Goal: Transaction & Acquisition: Complete application form

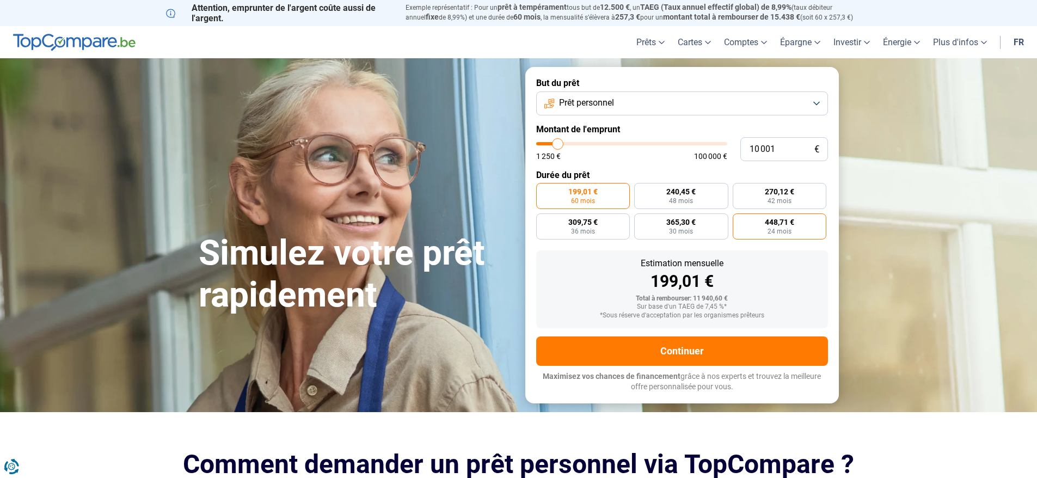
click at [782, 228] on span "24 mois" at bounding box center [780, 231] width 24 height 7
click at [740, 220] on input "448,71 € 24 mois" at bounding box center [736, 216] width 7 height 7
radio input "true"
click at [693, 232] on label "365,30 € 30 mois" at bounding box center [681, 226] width 94 height 26
click at [641, 220] on input "365,30 € 30 mois" at bounding box center [637, 216] width 7 height 7
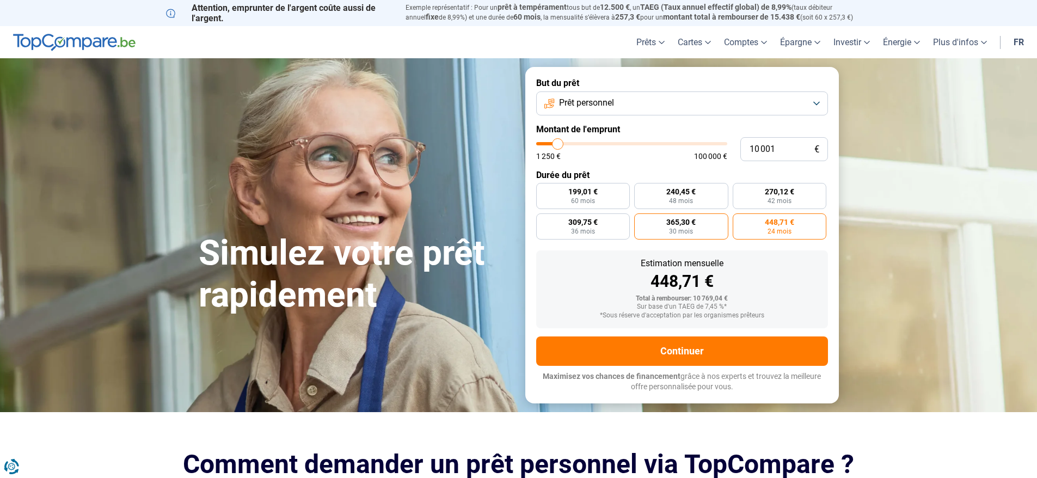
radio input "true"
click at [605, 201] on label "199,01 € 60 mois" at bounding box center [583, 196] width 94 height 26
click at [543, 190] on input "199,01 € 60 mois" at bounding box center [539, 186] width 7 height 7
radio input "true"
type input "10 500"
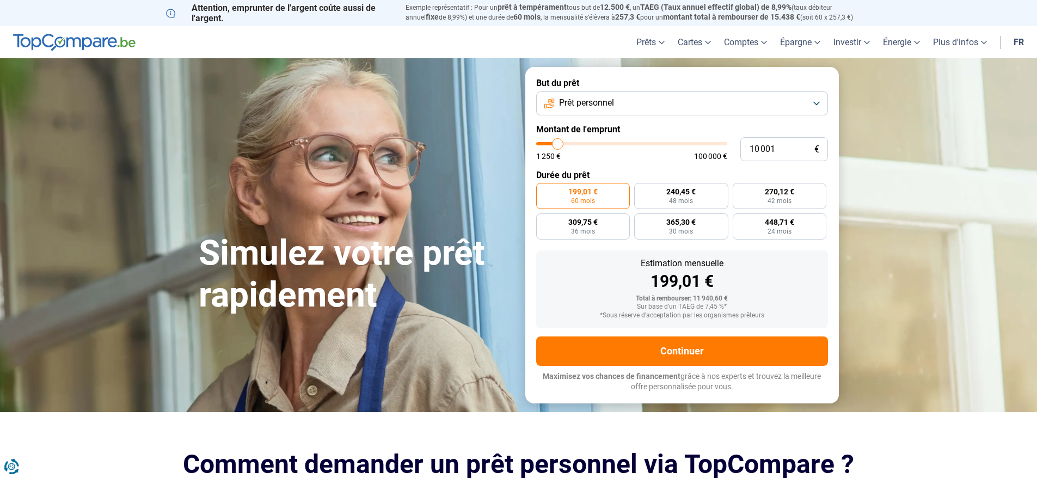
type input "10500"
type input "11 750"
type input "11750"
type input "13 000"
type input "13000"
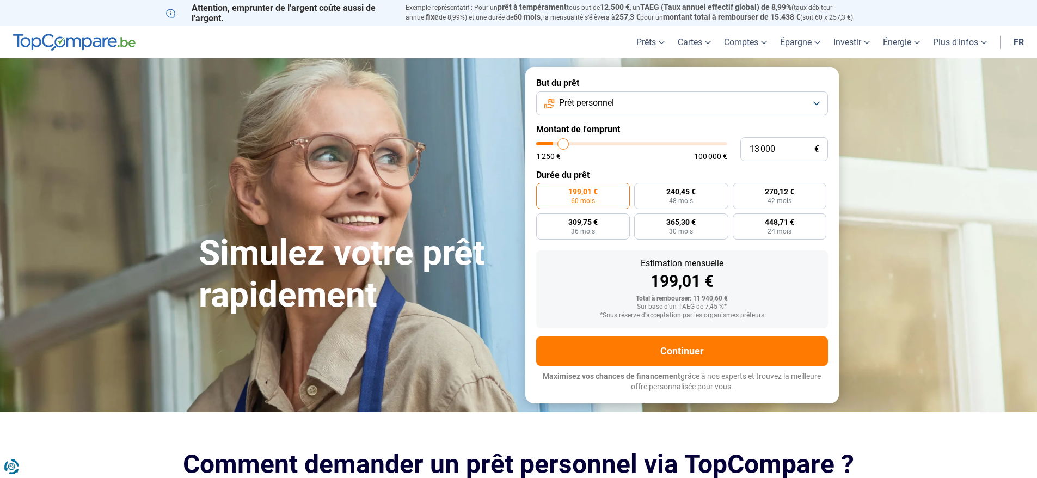
type input "15 000"
type input "15000"
type input "15 750"
type input "15750"
type input "16 250"
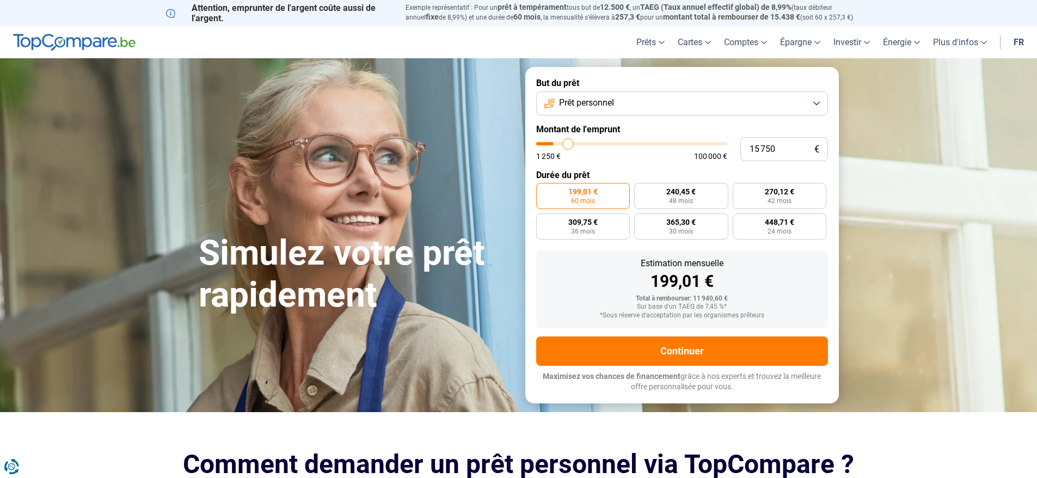
type input "16250"
type input "17 500"
type input "17500"
type input "19 250"
type input "19250"
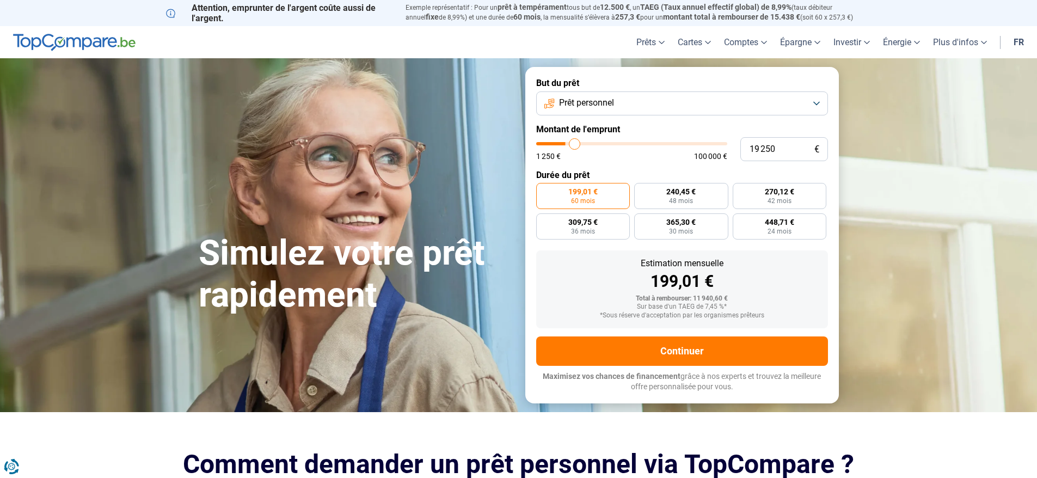
type input "21 500"
type input "21500"
type input "24 250"
type input "24250"
type input "27 500"
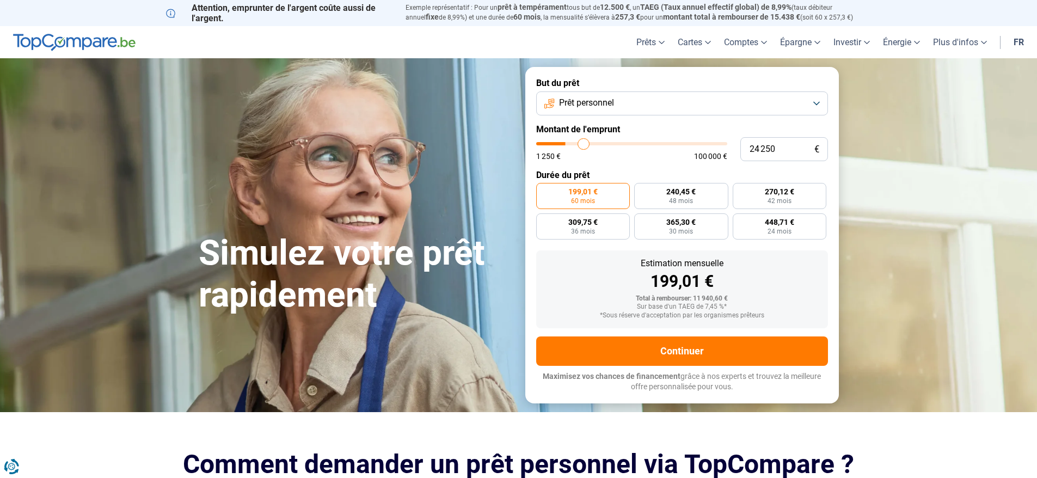
type input "27500"
type input "29 750"
type input "29750"
type input "31 250"
type input "31250"
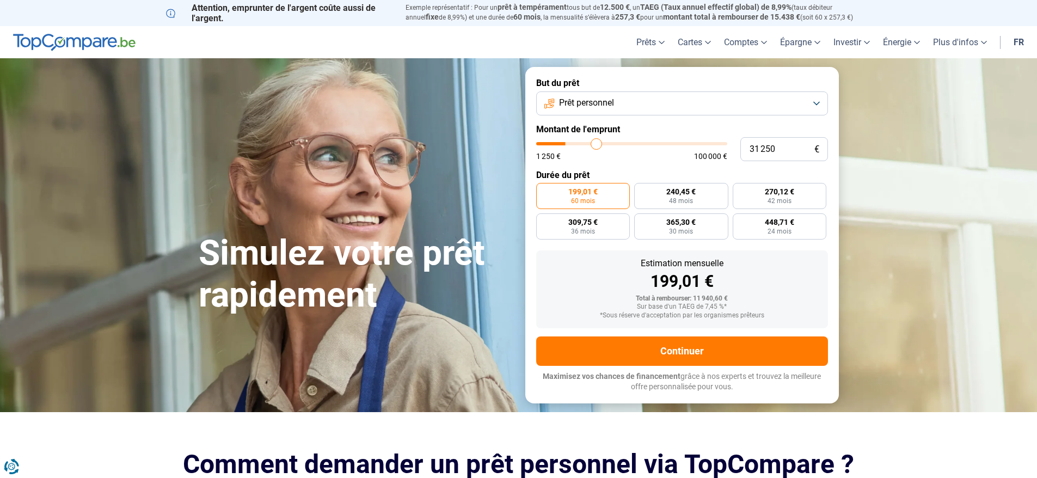
type input "31 750"
type input "31750"
type input "32 000"
type input "32000"
type input "30 250"
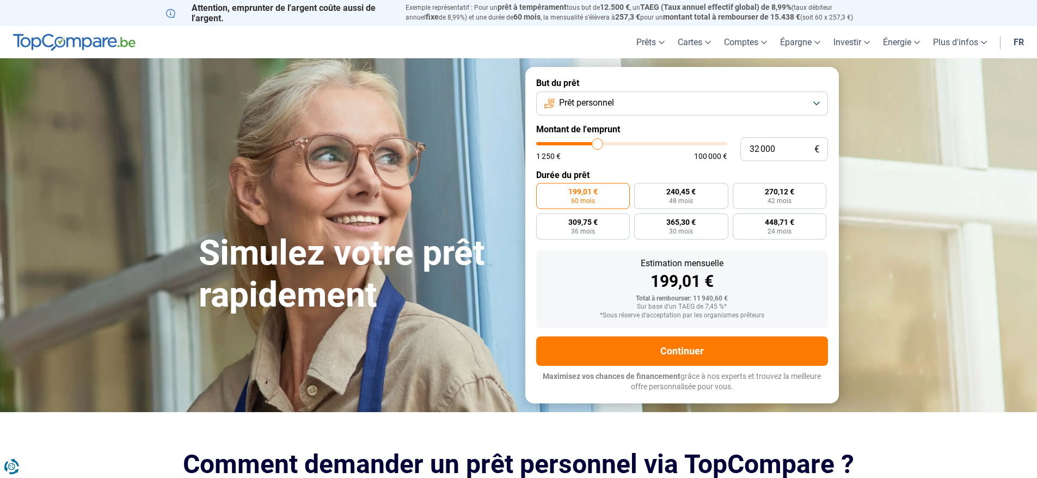
type input "30250"
type input "29 000"
type input "29000"
type input "28 000"
type input "28000"
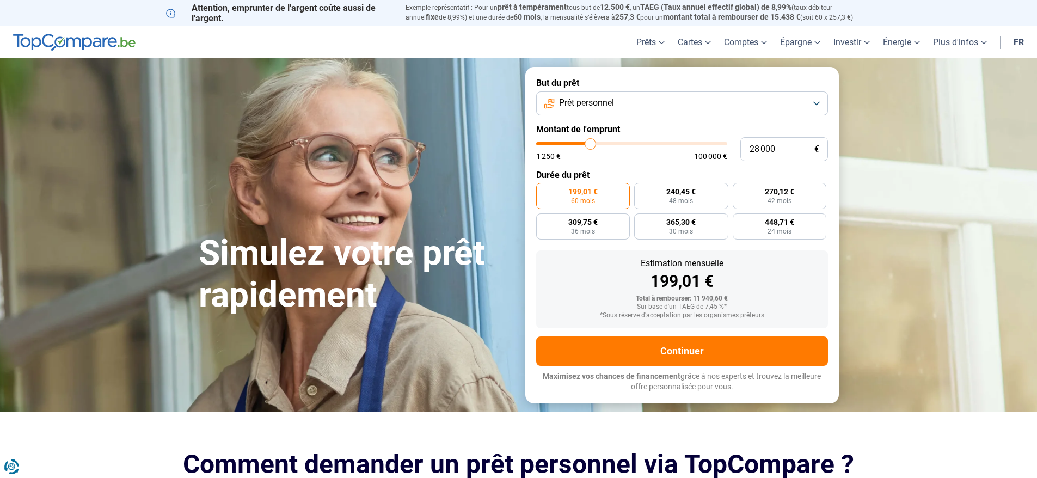
type input "26 000"
type input "26000"
type input "23 750"
type input "23750"
type input "21 500"
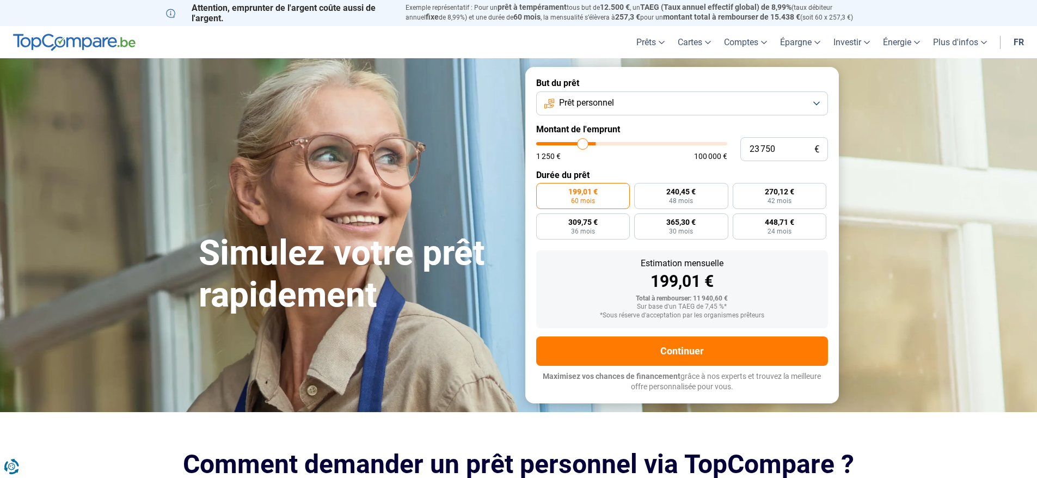
type input "21500"
type input "20 250"
type input "20250"
type input "19 250"
type input "19250"
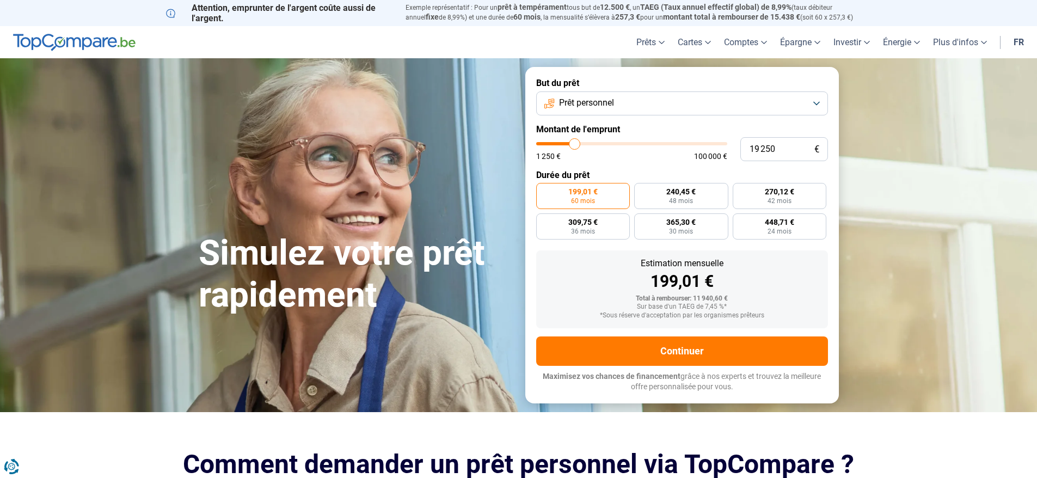
type input "18 750"
type input "18750"
type input "17 750"
type input "17750"
type input "16 000"
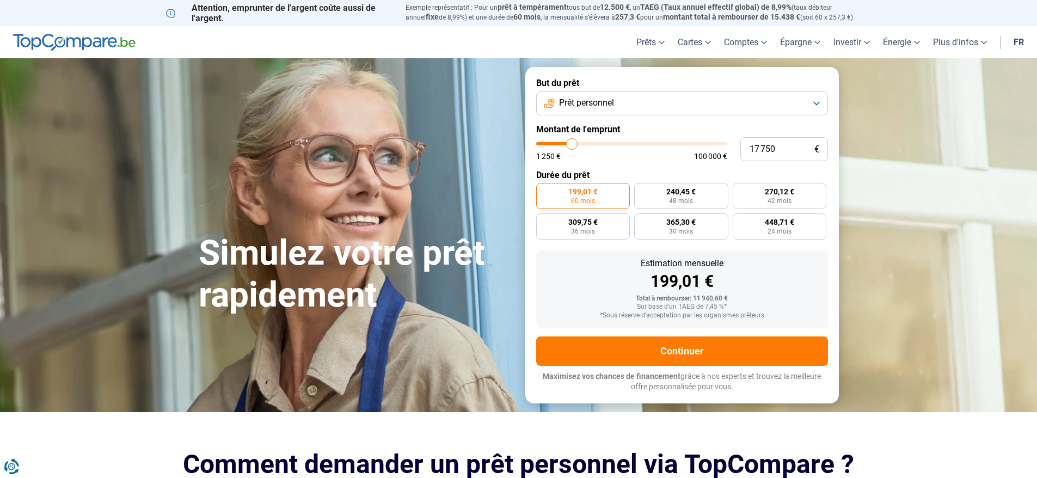
type input "16000"
type input "14 750"
type input "14750"
type input "14 250"
type input "14250"
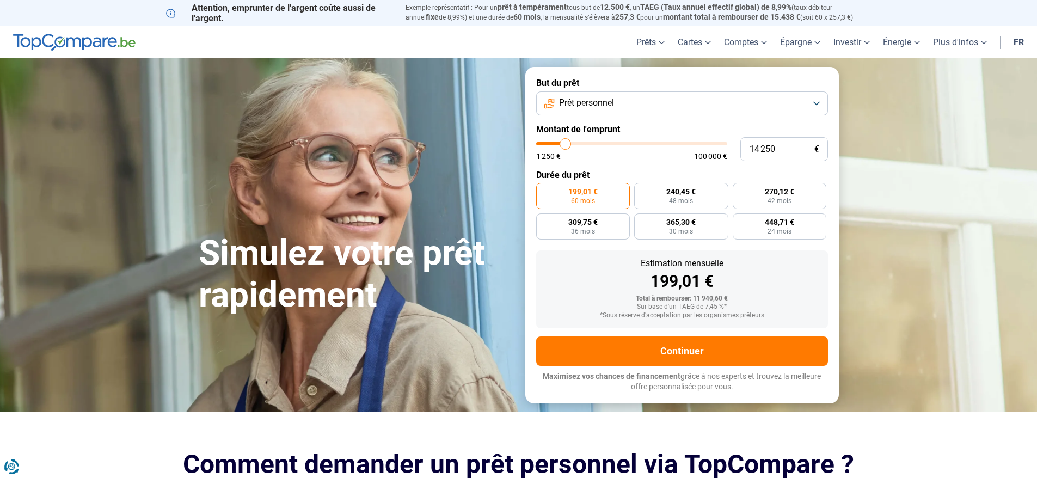
type input "14 000"
type input "14000"
type input "13 500"
type input "13500"
type input "13 250"
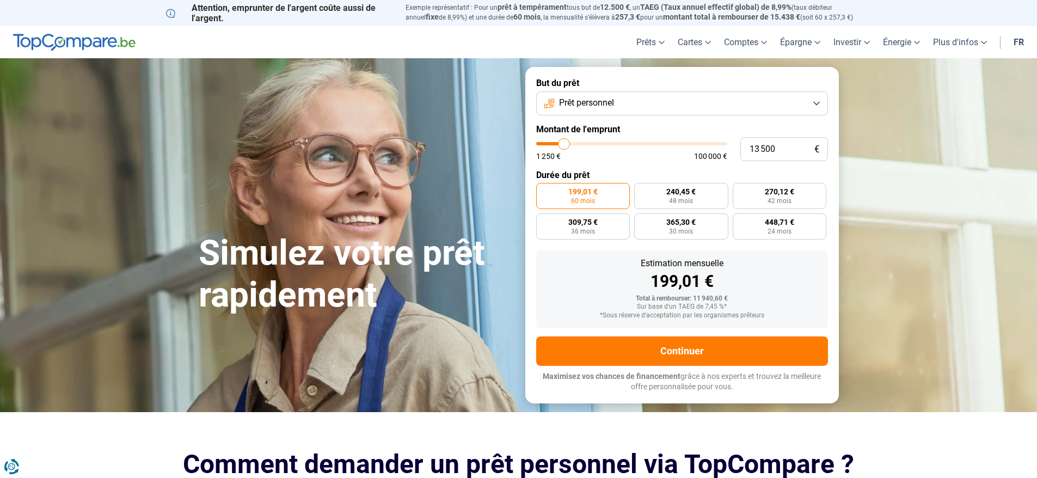
type input "13250"
type input "13 000"
type input "13000"
type input "12 750"
type input "12750"
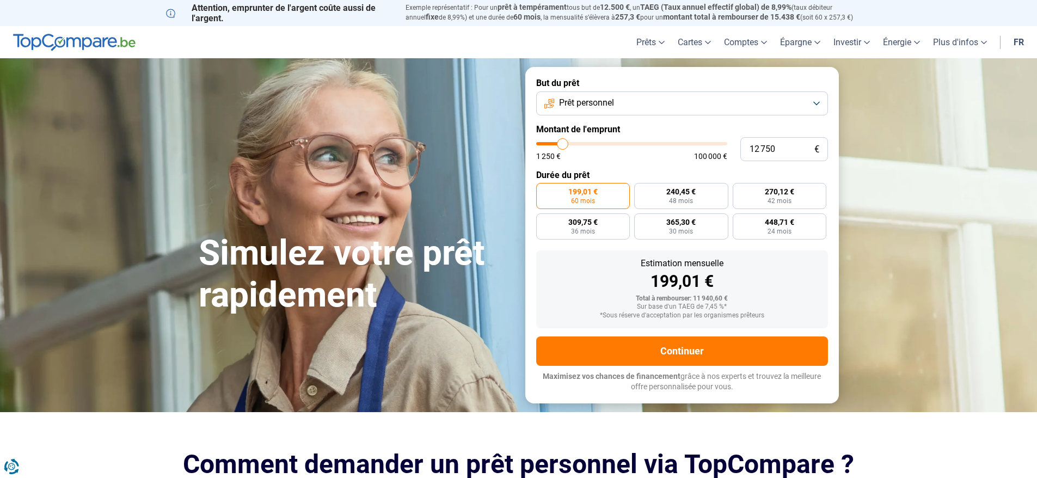
type input "12 500"
type input "12500"
type input "12 750"
type input "12750"
type input "13 000"
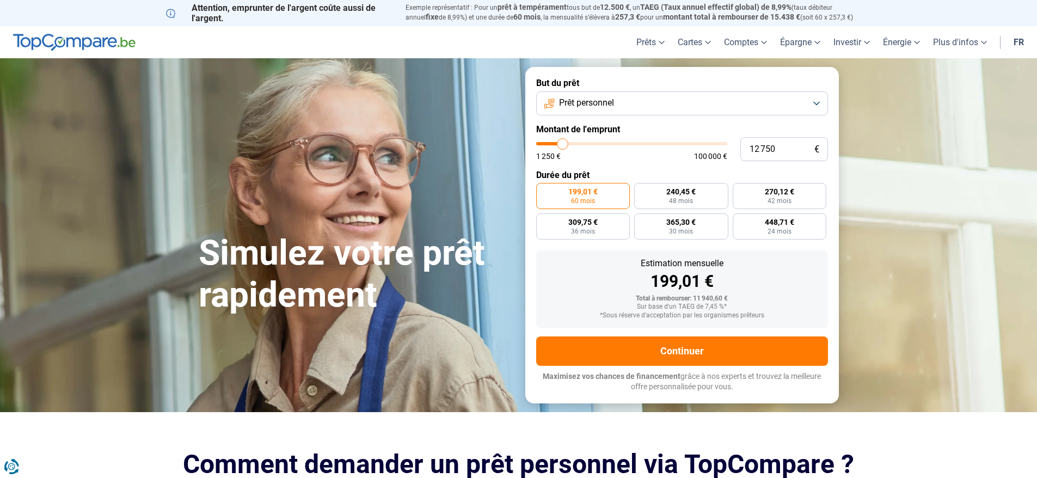
type input "13000"
type input "13 250"
type input "13250"
type input "13 500"
type input "13500"
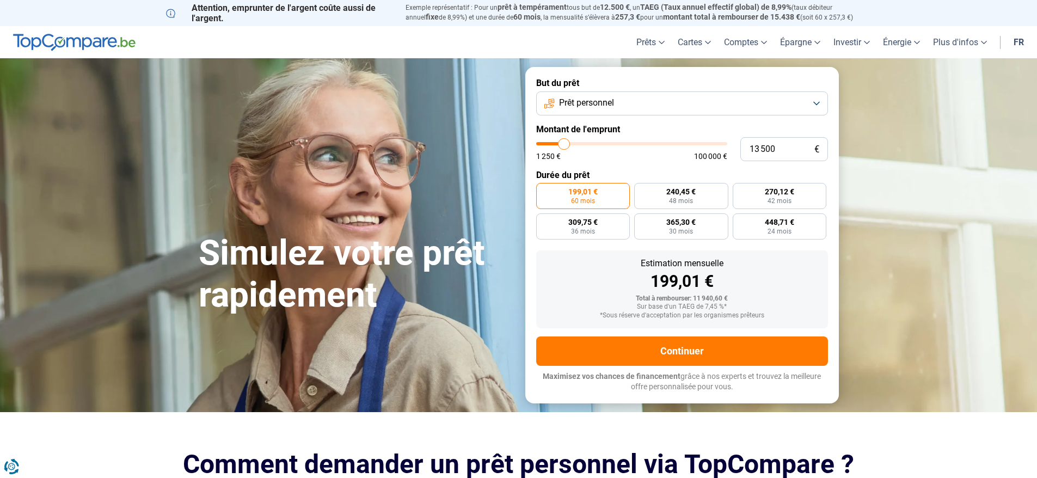
type input "14 000"
type input "14000"
type input "14 250"
type input "14250"
type input "14 500"
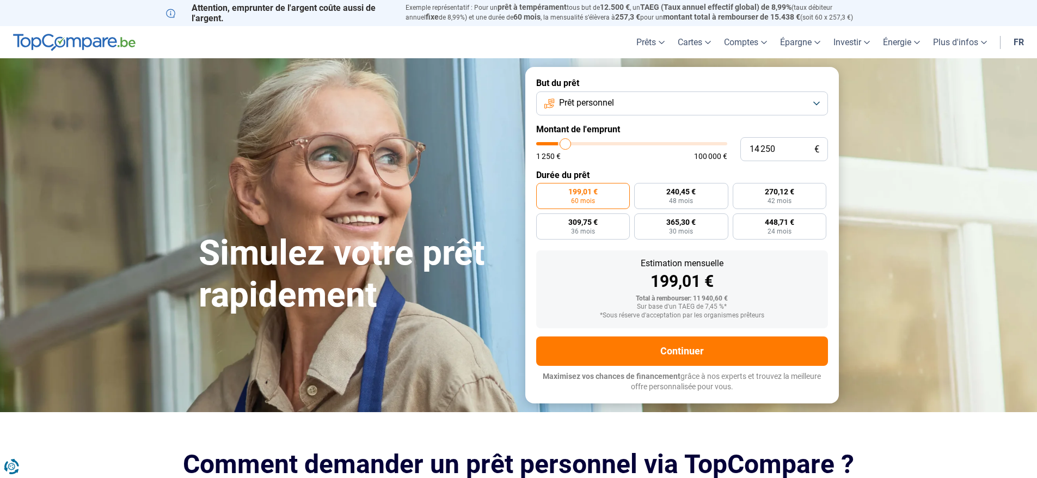
type input "14500"
type input "15 000"
type input "15000"
type input "15 500"
drag, startPoint x: 557, startPoint y: 146, endPoint x: 568, endPoint y: 146, distance: 10.9
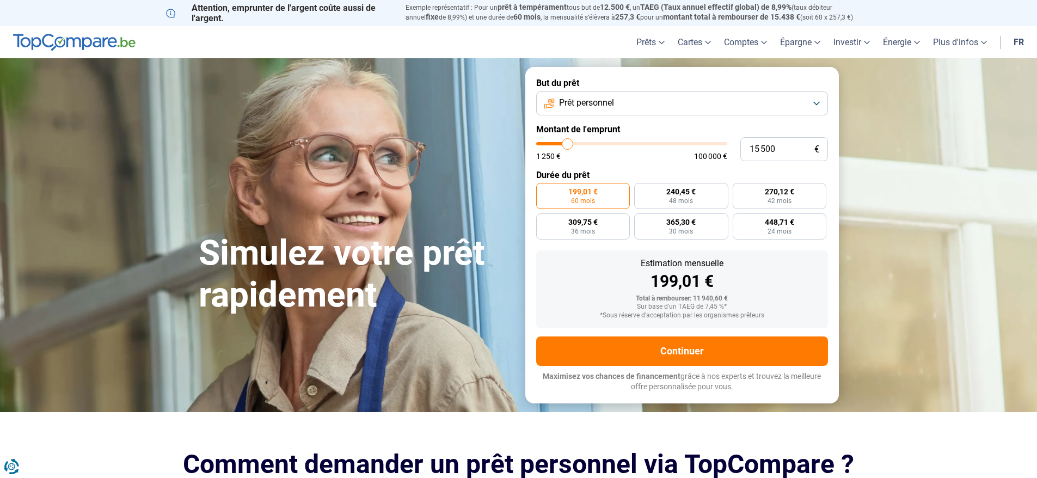
type input "15500"
click at [568, 145] on input "range" at bounding box center [631, 143] width 191 height 3
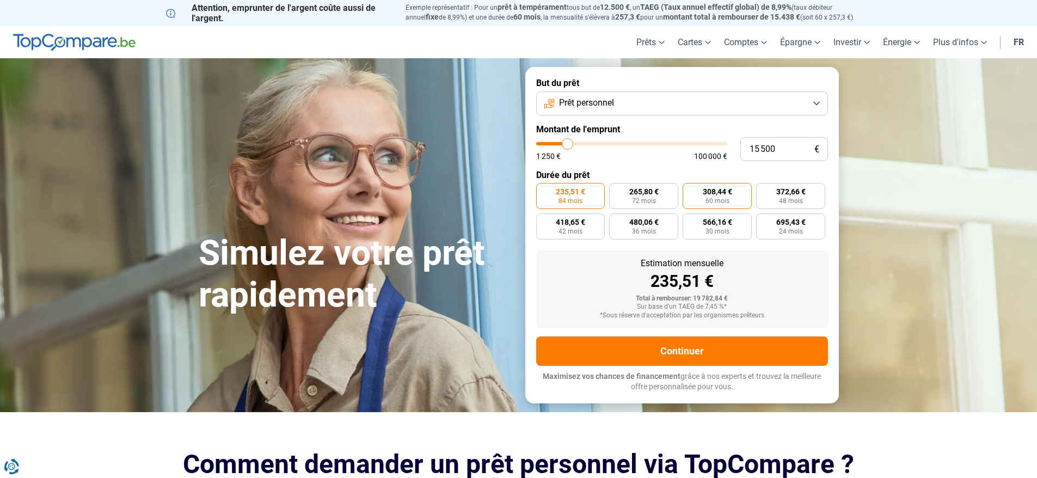
click at [718, 199] on span "60 mois" at bounding box center [718, 201] width 24 height 7
click at [690, 190] on input "308,44 € 60 mois" at bounding box center [686, 186] width 7 height 7
radio input "true"
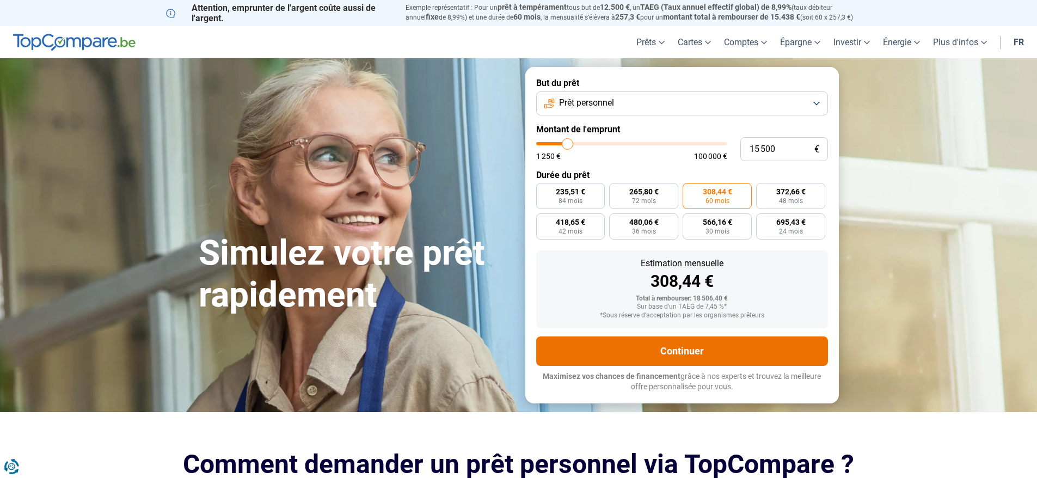
click at [710, 357] on button "Continuer" at bounding box center [682, 350] width 292 height 29
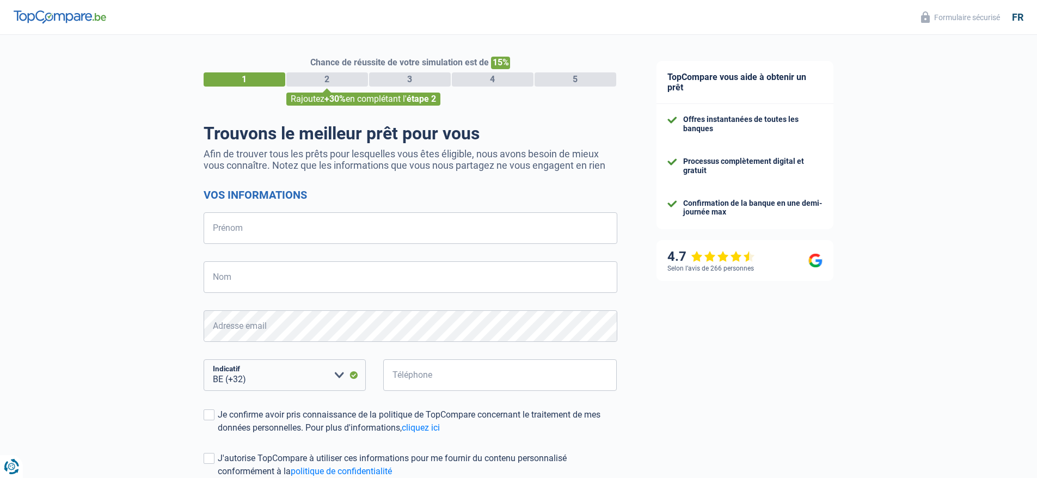
select select "32"
